Goal: Task Accomplishment & Management: Use online tool/utility

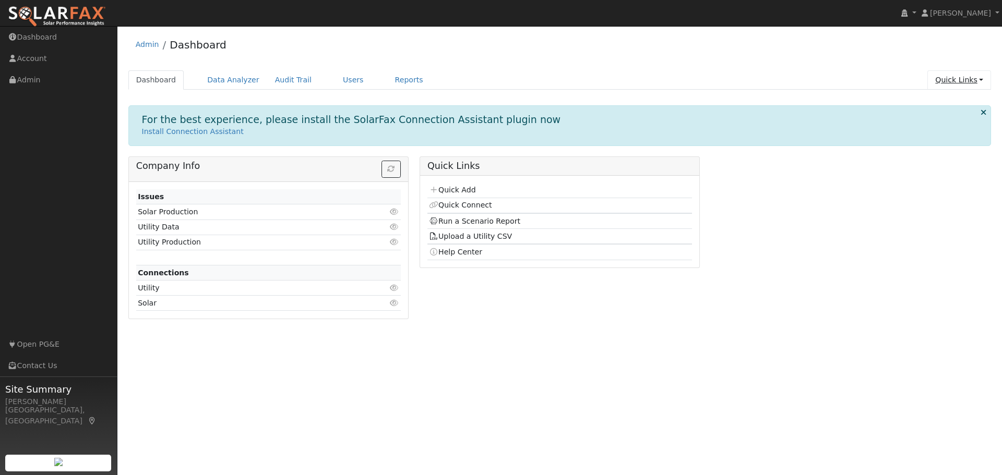
click at [956, 78] on link "Quick Links" at bounding box center [959, 79] width 64 height 19
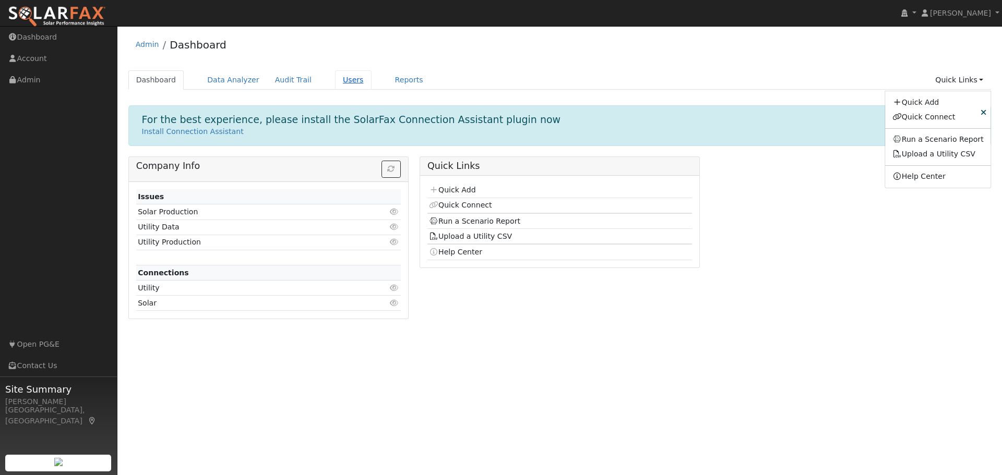
click at [337, 80] on link "Users" at bounding box center [353, 79] width 37 height 19
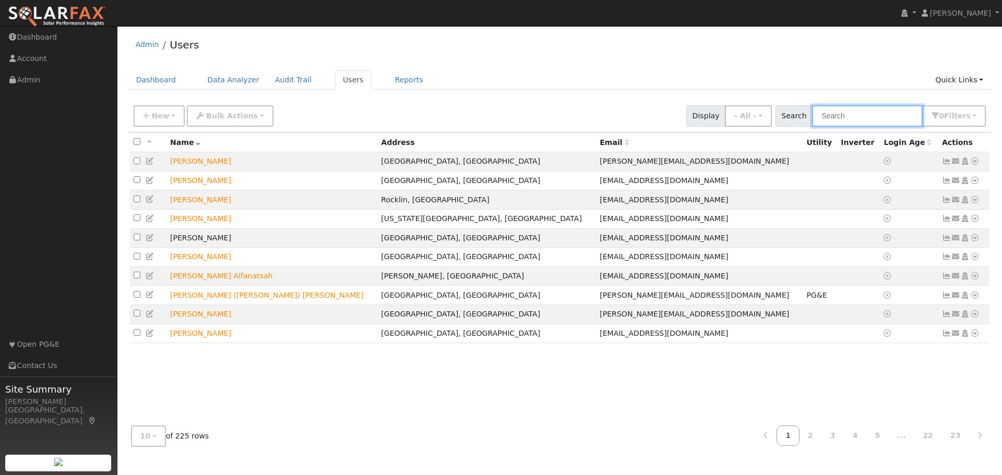
click at [836, 112] on input "text" at bounding box center [867, 115] width 111 height 21
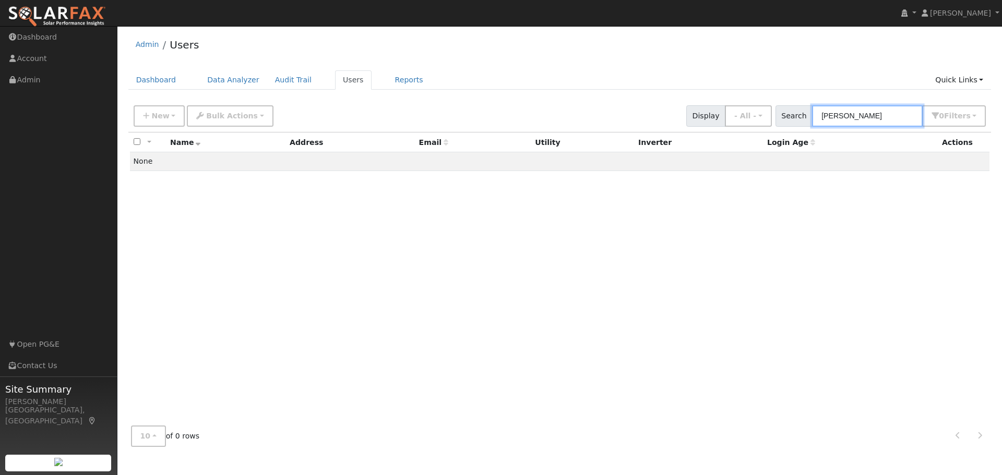
type input "[PERSON_NAME]"
click at [950, 80] on link "Quick Links" at bounding box center [959, 79] width 64 height 19
click at [937, 106] on link "Quick Add" at bounding box center [938, 102] width 106 height 15
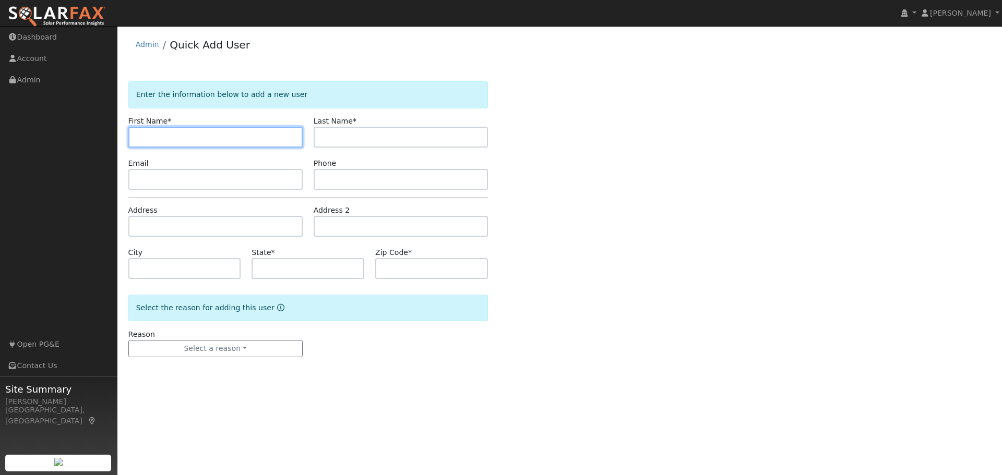
click at [154, 142] on input "text" at bounding box center [215, 137] width 174 height 21
type input "Joe"
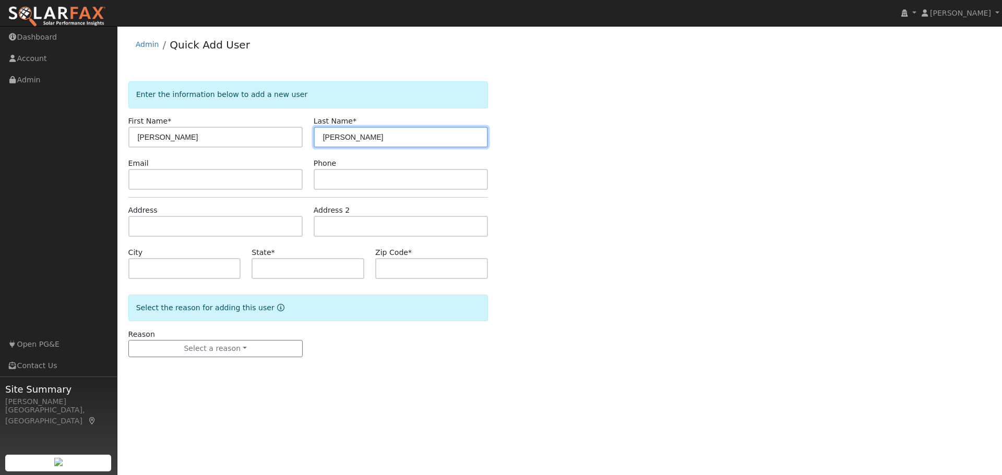
type input "Heidkamp"
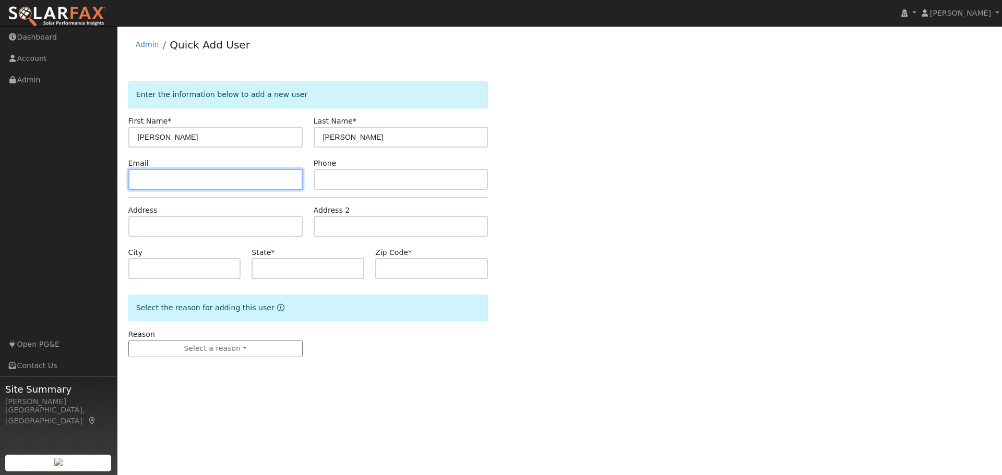
click at [138, 179] on input "text" at bounding box center [215, 179] width 174 height 21
paste input "Jheidka1@gmail.com"
type input "Jheidka1@gmail.com"
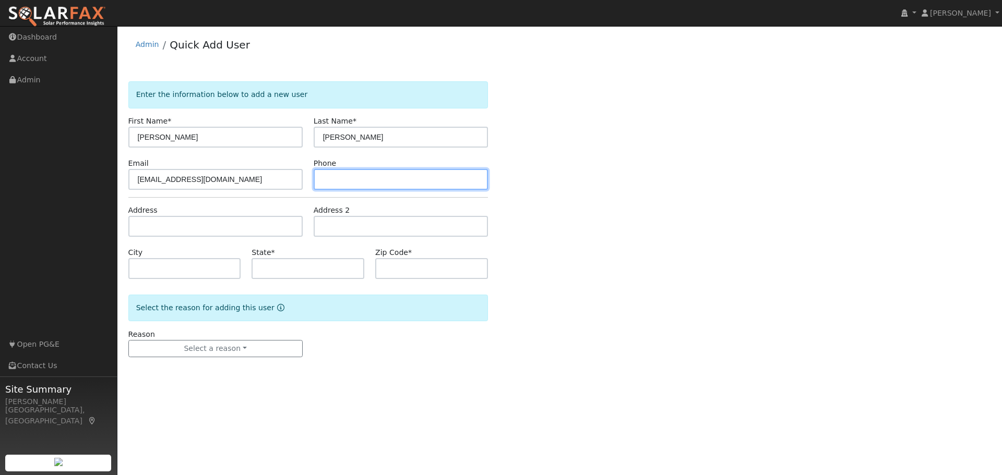
click at [340, 178] on input "text" at bounding box center [401, 179] width 174 height 21
type input "9"
type input "7632213614"
click at [681, 260] on div "Enter the information below to add a new user First Name * Joe Last Name * Heid…" at bounding box center [559, 229] width 863 height 297
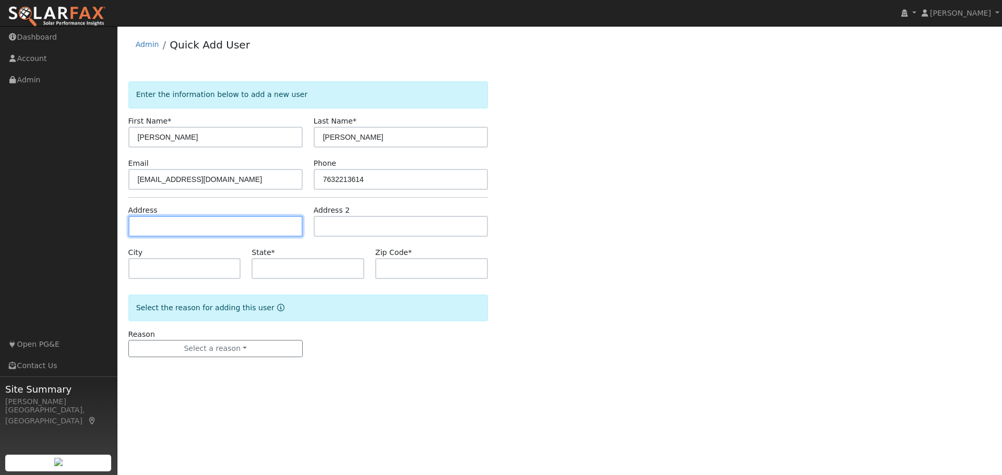
click at [184, 228] on input "text" at bounding box center [215, 226] width 174 height 21
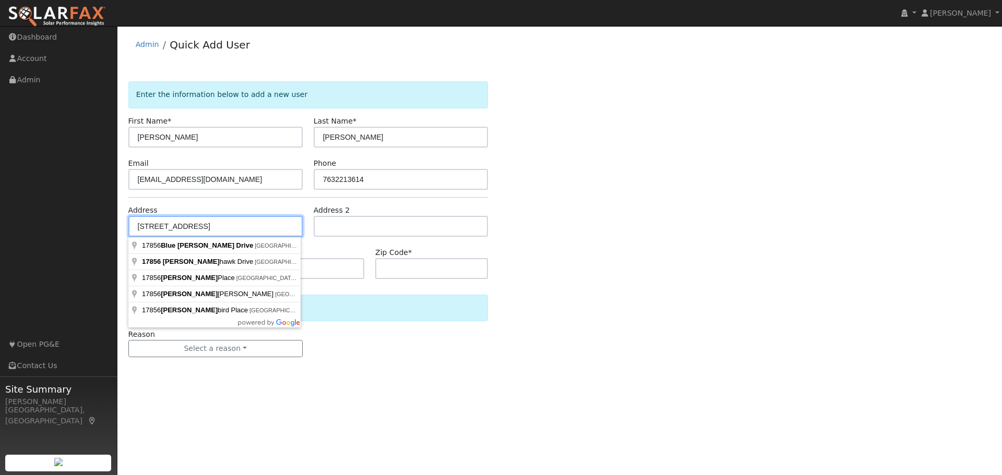
type input "[STREET_ADDRESS]"
type input "Penn Valley"
type input "CA"
type input "95946"
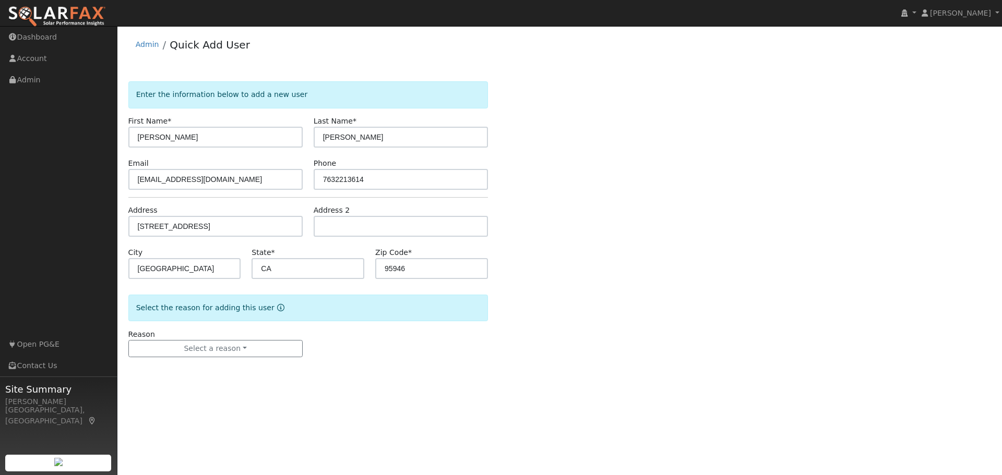
click at [703, 227] on div "Enter the information below to add a new user First Name * Joe Last Name * Heid…" at bounding box center [559, 229] width 863 height 297
click at [168, 346] on button "Select a reason" at bounding box center [215, 349] width 174 height 18
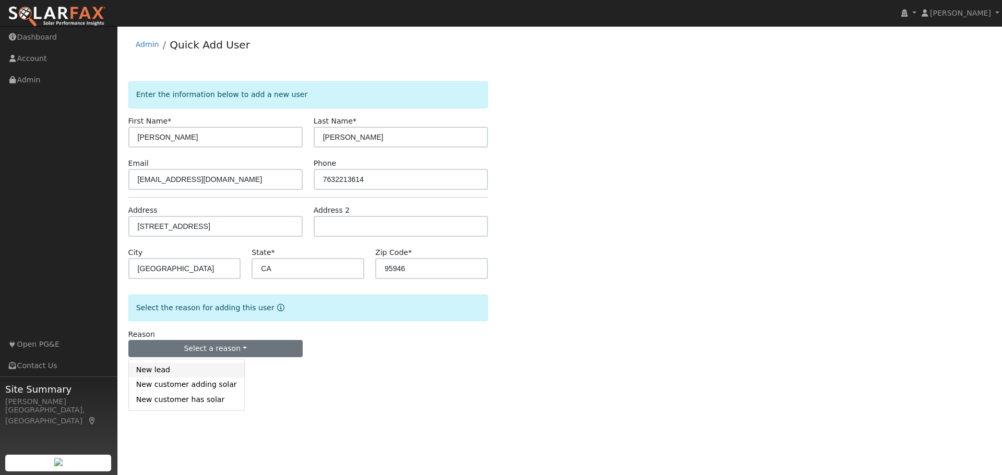
click at [169, 369] on link "New lead" at bounding box center [186, 370] width 115 height 15
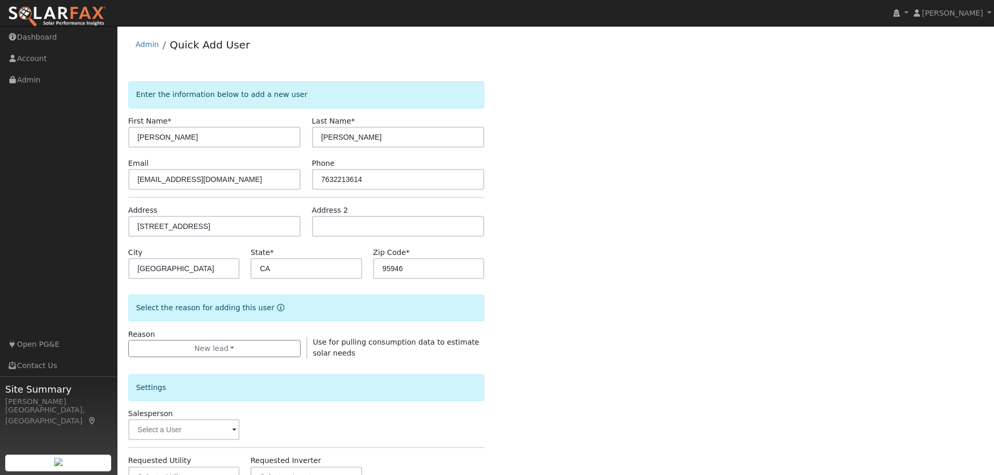
click at [668, 305] on div "Enter the information below to add a new user First Name * Joe Last Name * Heid…" at bounding box center [555, 375] width 855 height 589
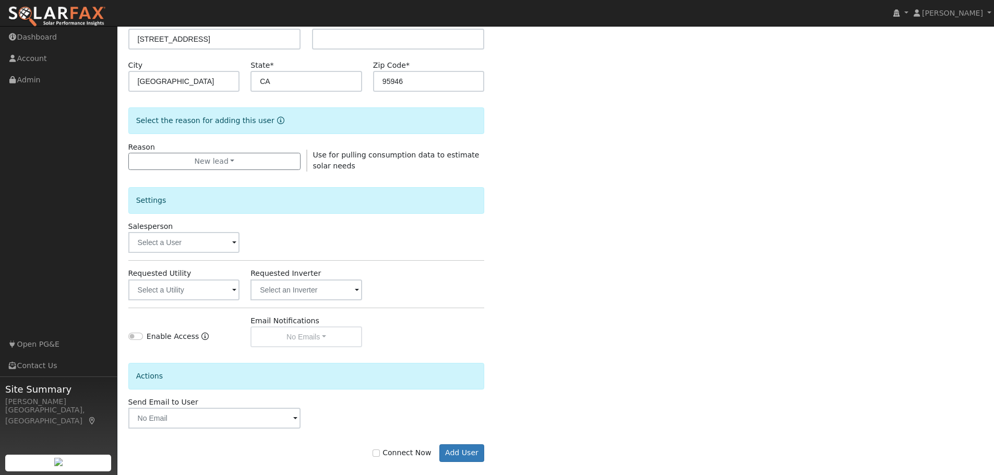
scroll to position [200, 0]
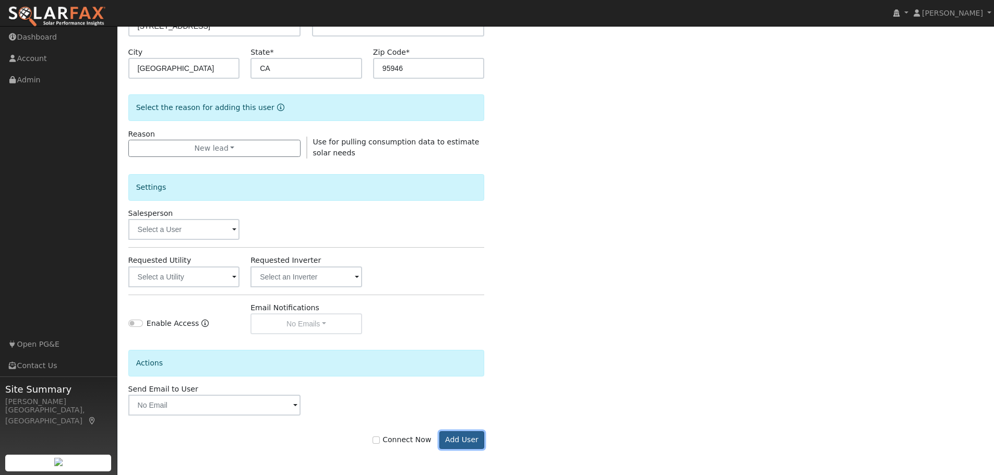
click at [467, 441] on button "Add User" at bounding box center [461, 440] width 45 height 18
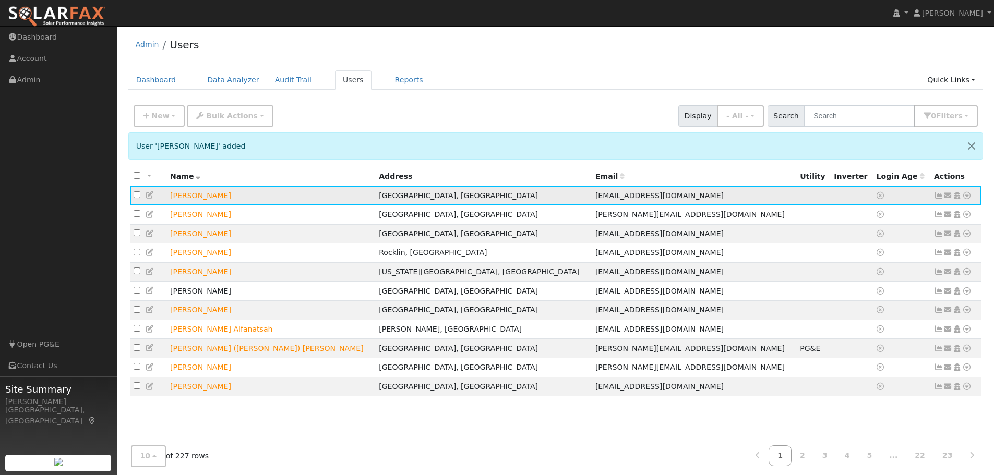
click at [962, 198] on icon at bounding box center [966, 195] width 9 height 7
click at [943, 215] on link "Data Analyzer" at bounding box center [933, 214] width 76 height 15
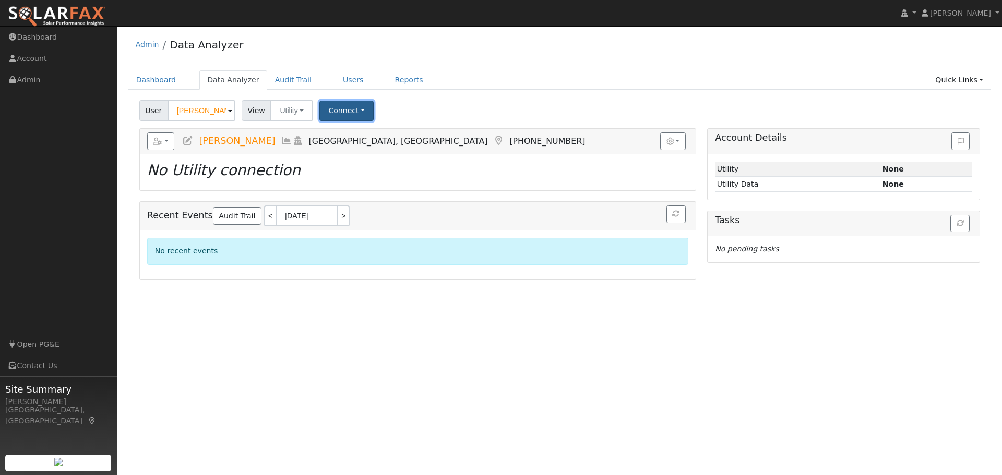
click at [339, 116] on button "Connect" at bounding box center [346, 111] width 54 height 20
click at [351, 136] on link "Select a Provider" at bounding box center [360, 133] width 81 height 15
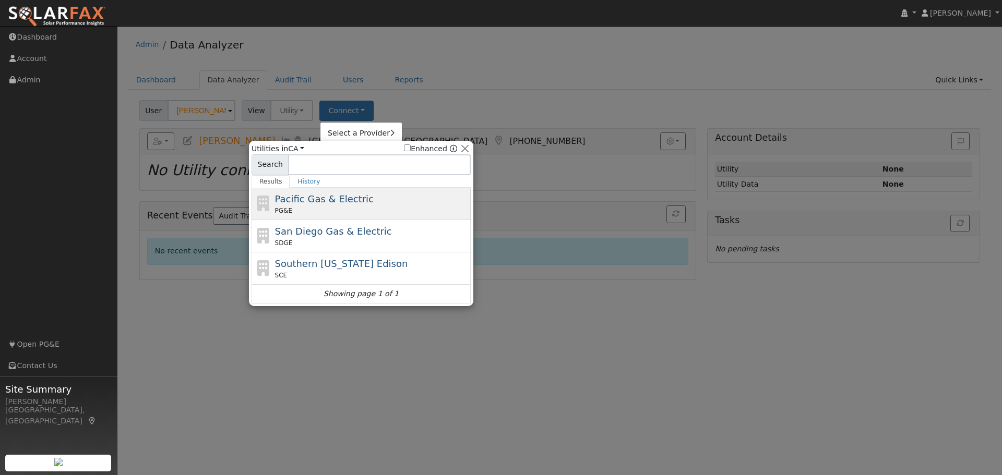
click at [339, 200] on span "Pacific Gas & Electric" at bounding box center [324, 199] width 99 height 11
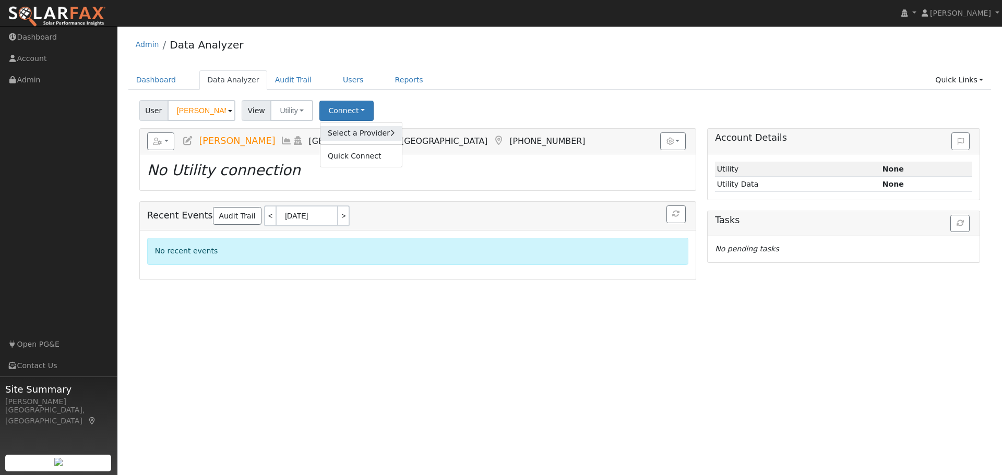
click at [344, 133] on link "Select a Provider" at bounding box center [360, 133] width 81 height 15
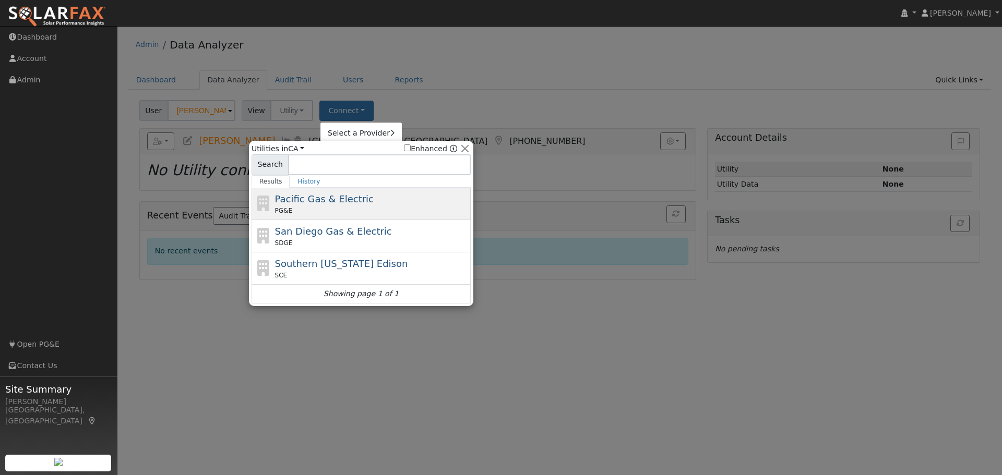
click at [342, 208] on div "PG&E" at bounding box center [372, 210] width 194 height 9
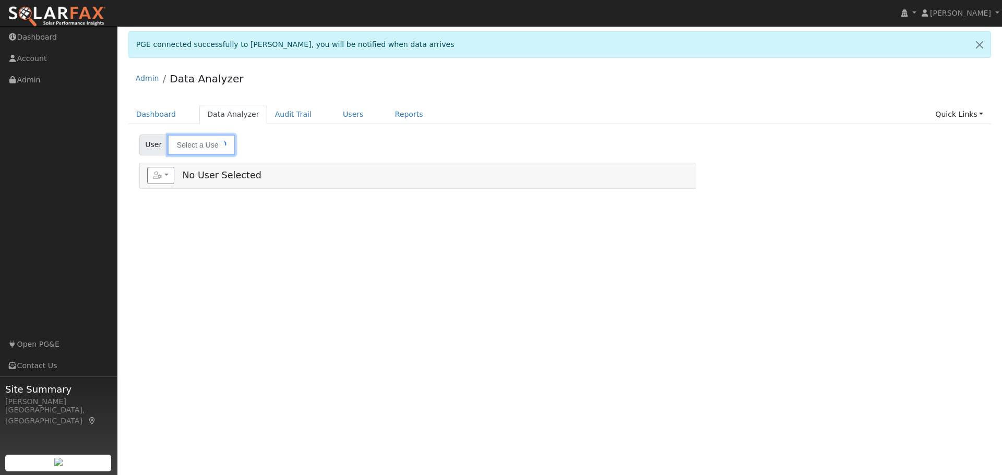
type input "[PERSON_NAME]"
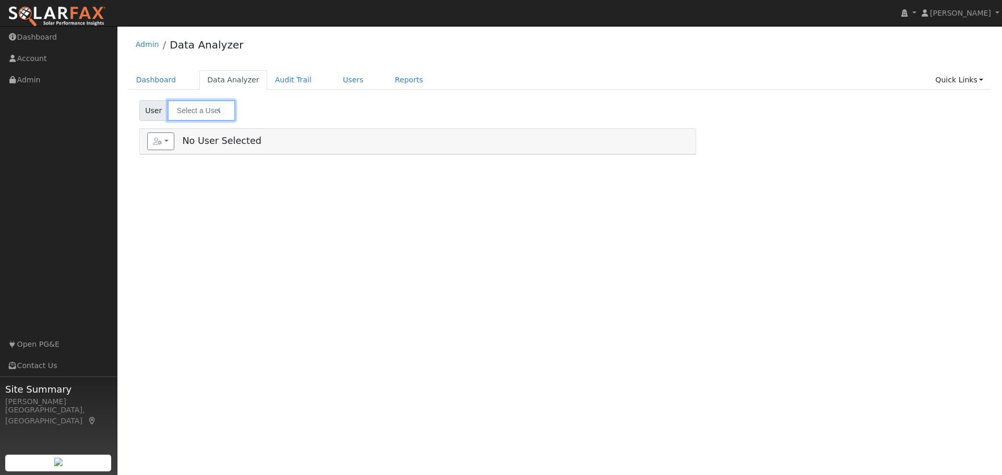
type input "[PERSON_NAME]"
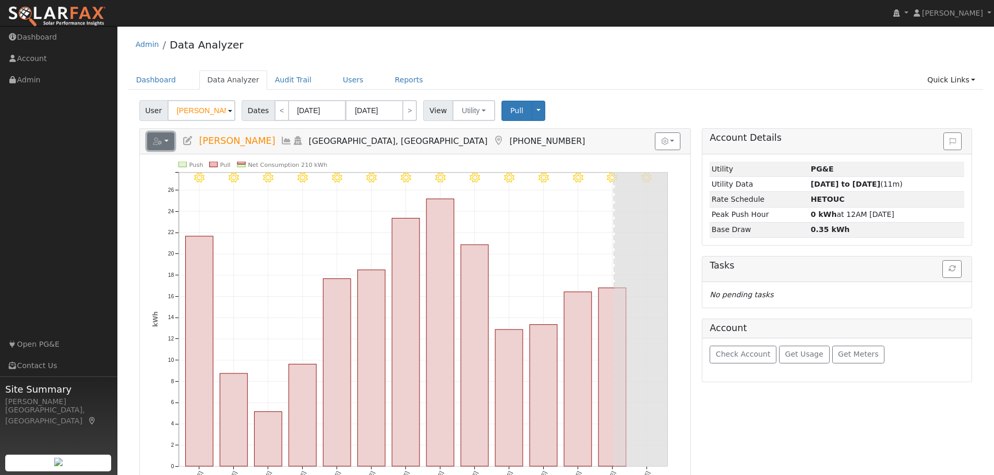
click at [164, 143] on button "button" at bounding box center [161, 142] width 28 height 18
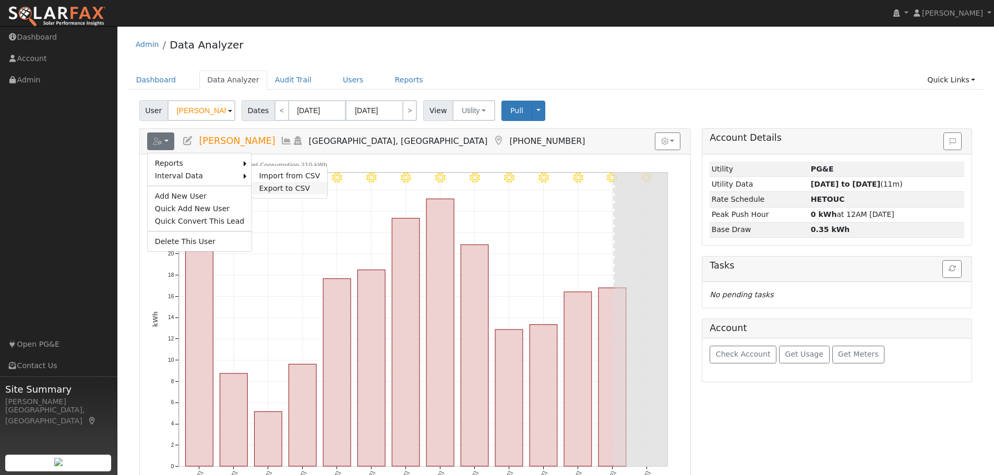
click at [280, 187] on link "Export to CSV" at bounding box center [289, 188] width 76 height 13
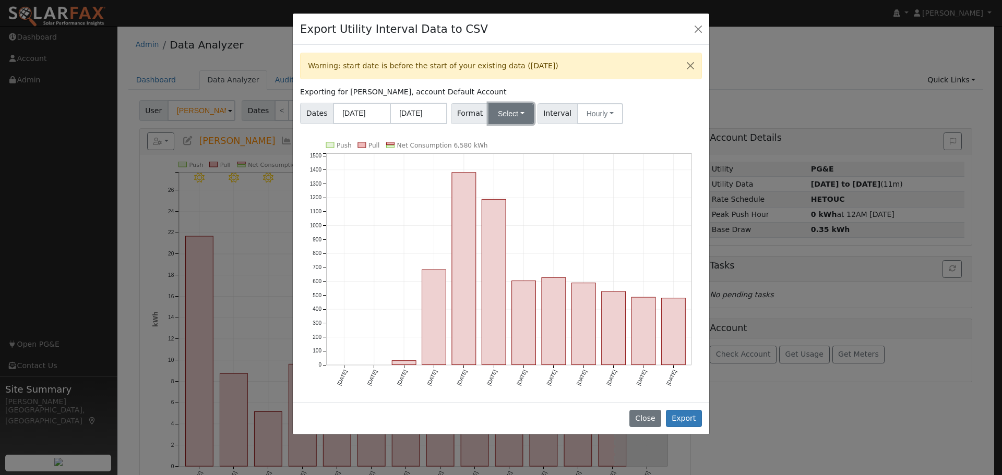
click at [505, 114] on button "Select" at bounding box center [510, 113] width 45 height 21
click at [512, 153] on link "PG&E" at bounding box center [523, 151] width 75 height 15
click at [509, 117] on button "PG&E" at bounding box center [510, 113] width 45 height 21
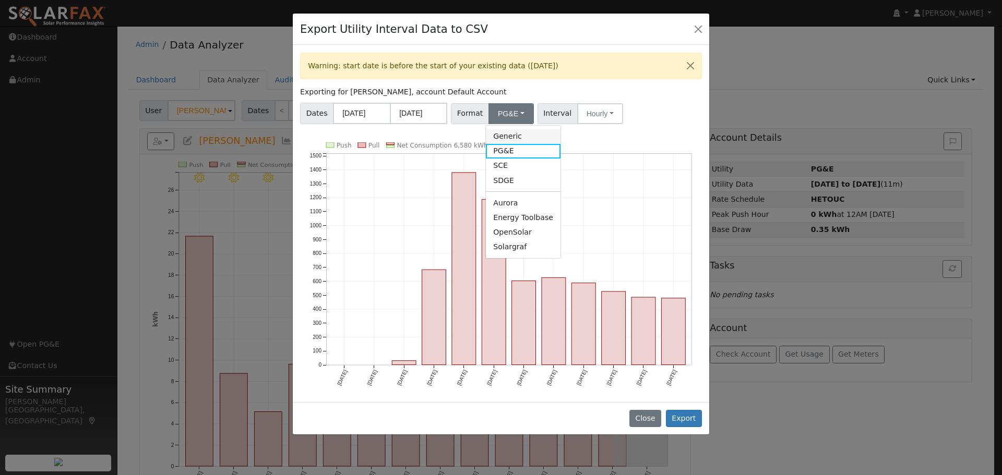
click at [507, 134] on link "Generic" at bounding box center [523, 136] width 75 height 15
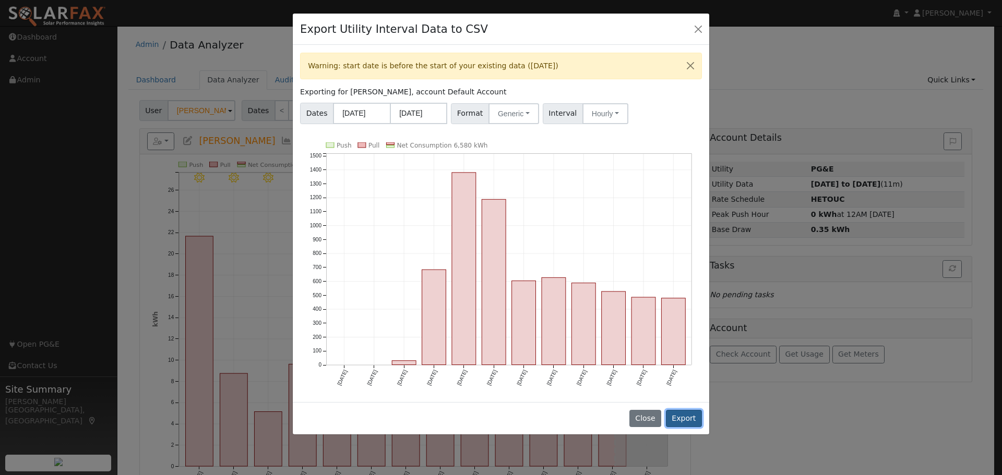
click at [685, 413] on button "Export" at bounding box center [684, 419] width 36 height 18
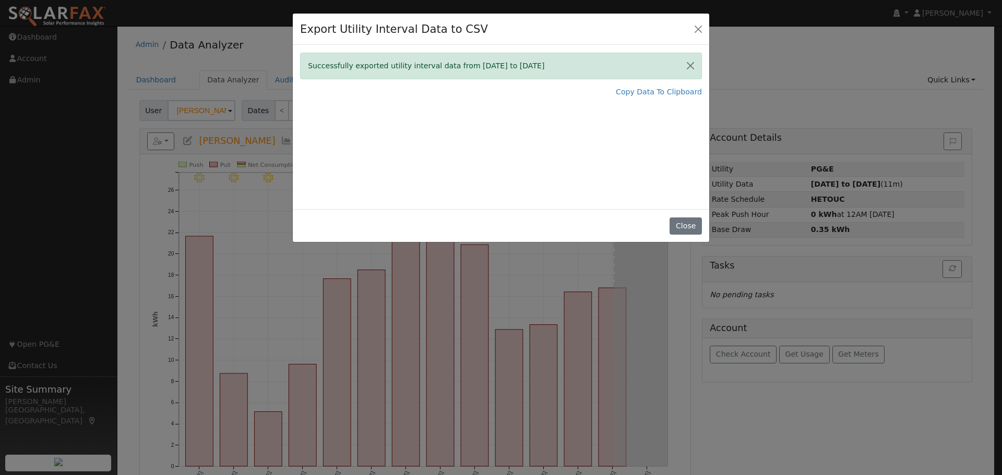
click at [688, 26] on div "Export Utility Interval Data to CSV" at bounding box center [501, 30] width 416 height 32
click at [699, 31] on button "Close" at bounding box center [698, 28] width 15 height 15
